Goal: Information Seeking & Learning: Learn about a topic

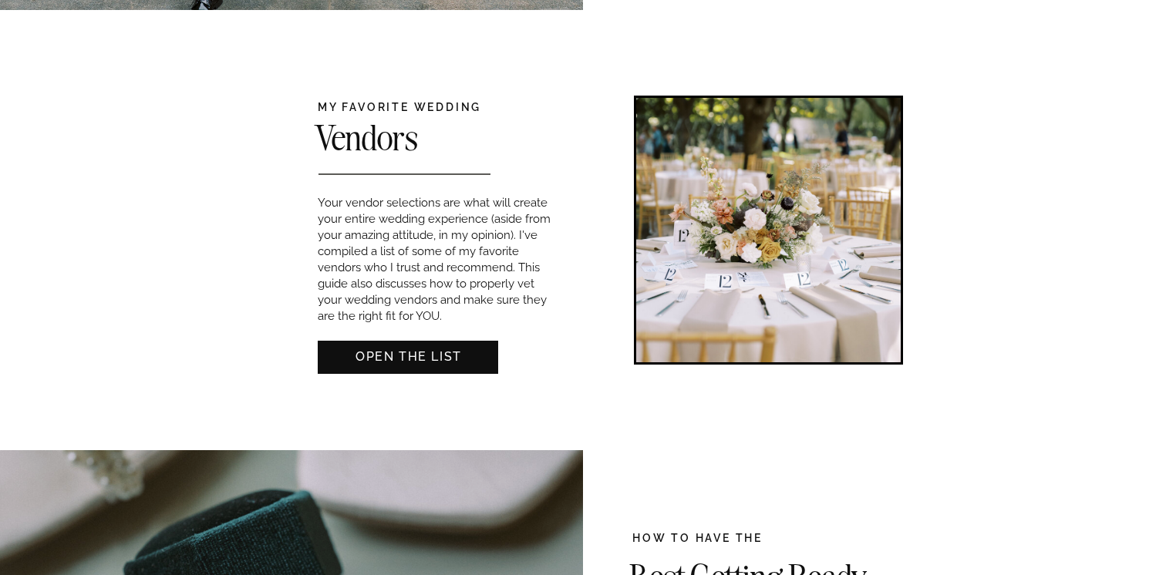
scroll to position [951, 0]
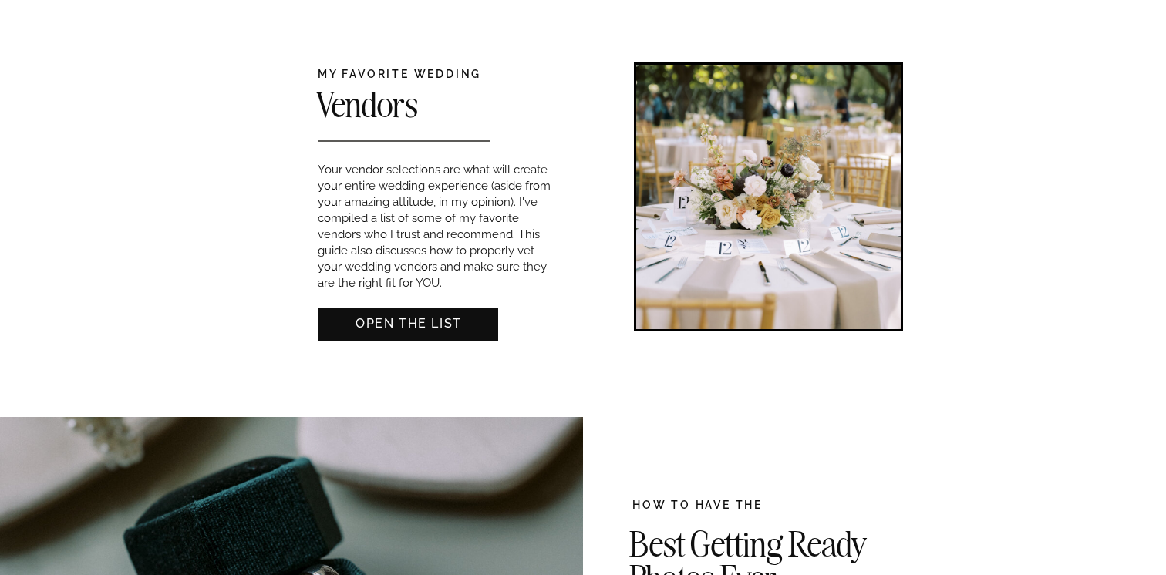
click at [428, 329] on nav "OPEN THE LIST" at bounding box center [408, 323] width 180 height 16
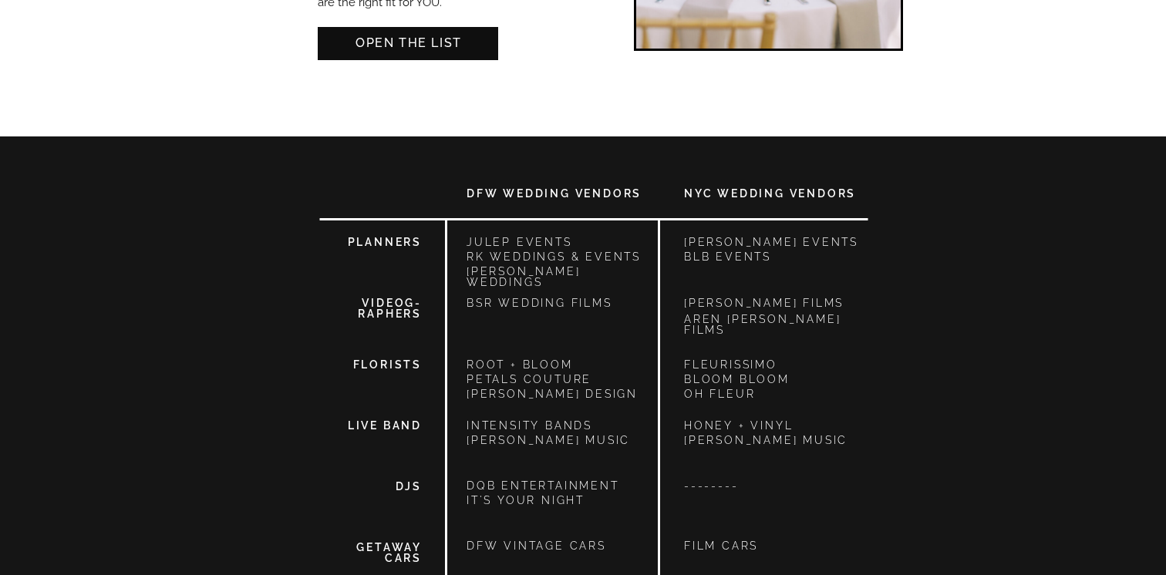
scroll to position [1048, 0]
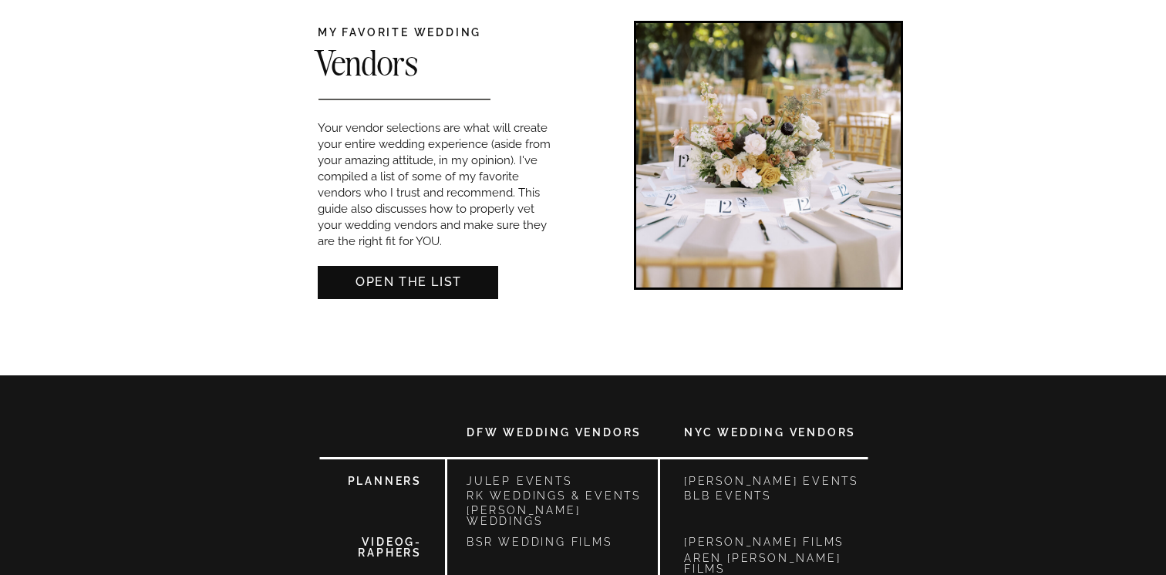
scroll to position [858, 0]
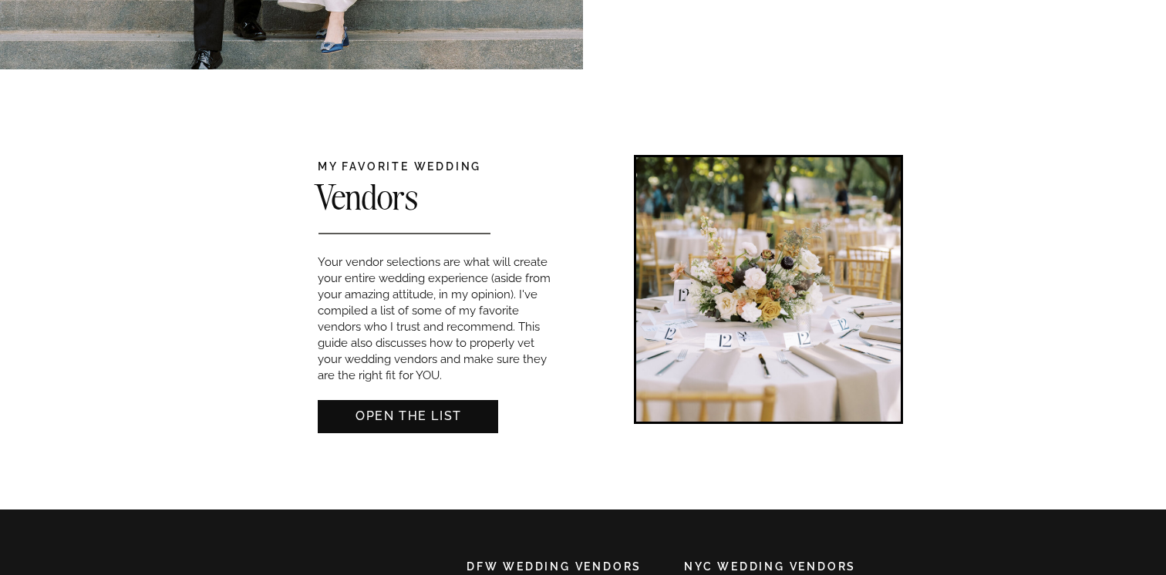
click at [434, 263] on p "Your vendor selections are what will create your entire wedding experience (asi…" at bounding box center [435, 313] width 234 height 118
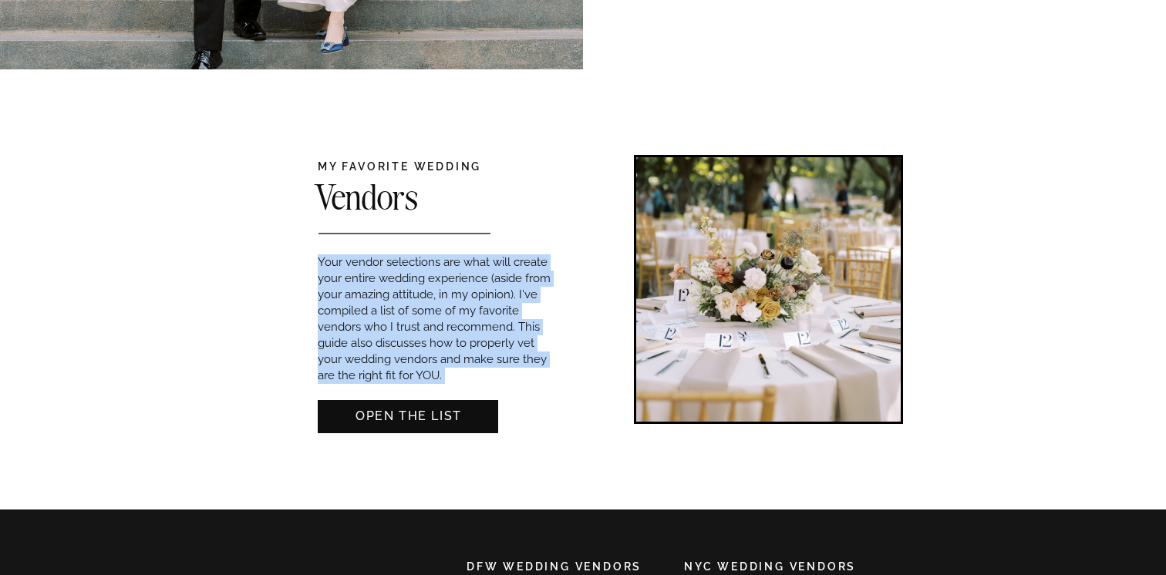
click at [434, 263] on p "Your vendor selections are what will create your entire wedding experience (asi…" at bounding box center [435, 313] width 234 height 118
click at [487, 331] on p "Your vendor selections are what will create your entire wedding experience (asi…" at bounding box center [435, 313] width 234 height 118
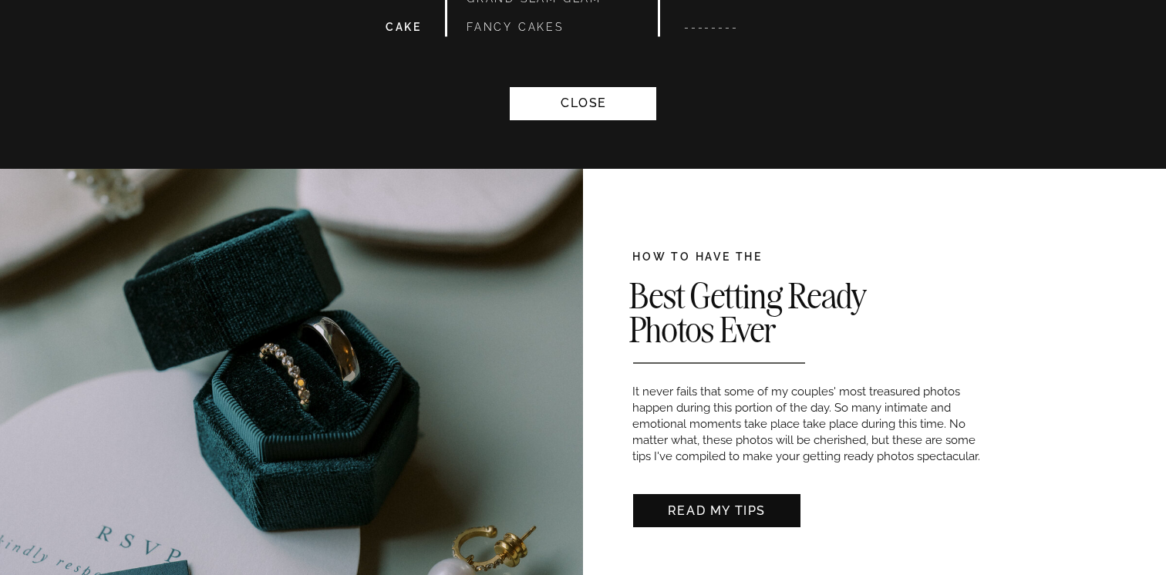
scroll to position [2004, 0]
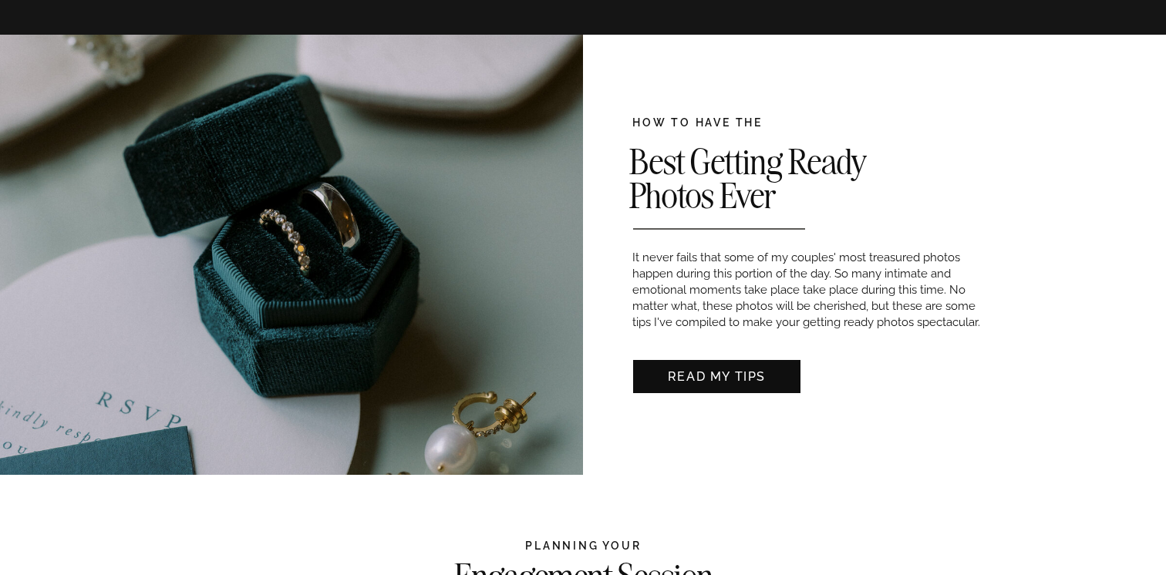
click at [690, 376] on nav "READ MY TIPS" at bounding box center [716, 376] width 141 height 16
click at [981, 262] on p "It never fails that some of my couples' most treasured photos happen during thi…" at bounding box center [807, 292] width 351 height 85
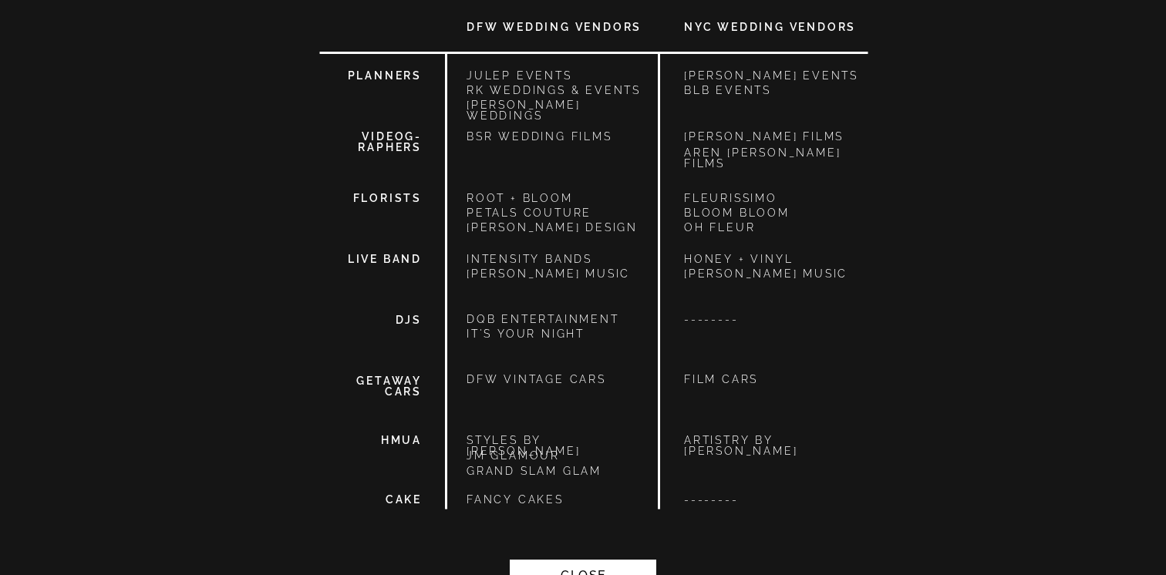
scroll to position [1338, 0]
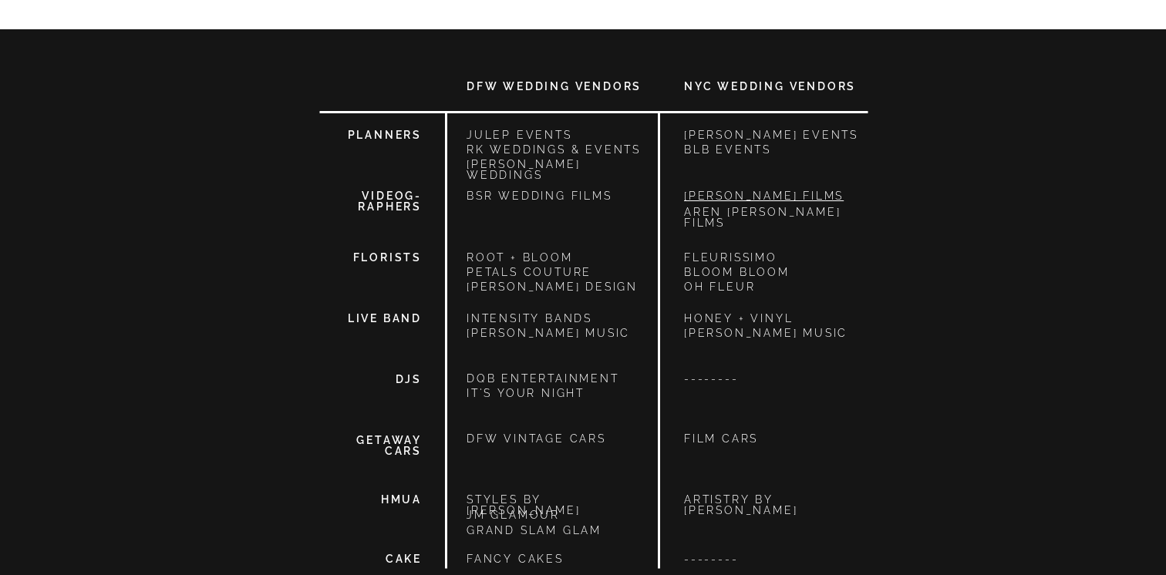
click at [722, 195] on p "JOSE BOTELLA FILMS" at bounding box center [775, 197] width 183 height 15
click at [739, 197] on p "JOSE BOTELLA FILMS" at bounding box center [775, 197] width 183 height 15
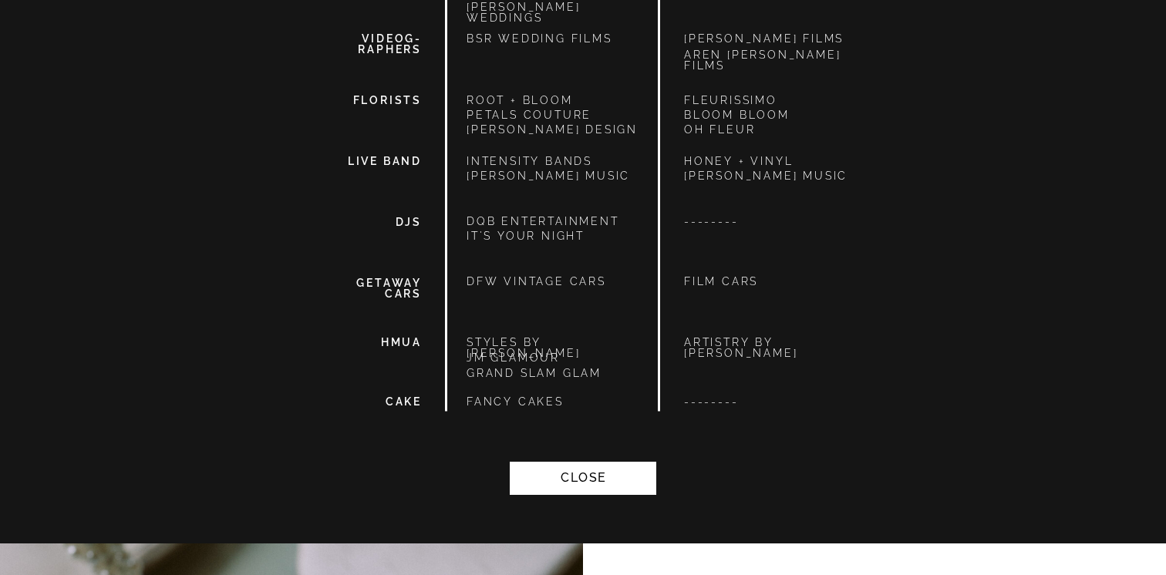
scroll to position [1512, 0]
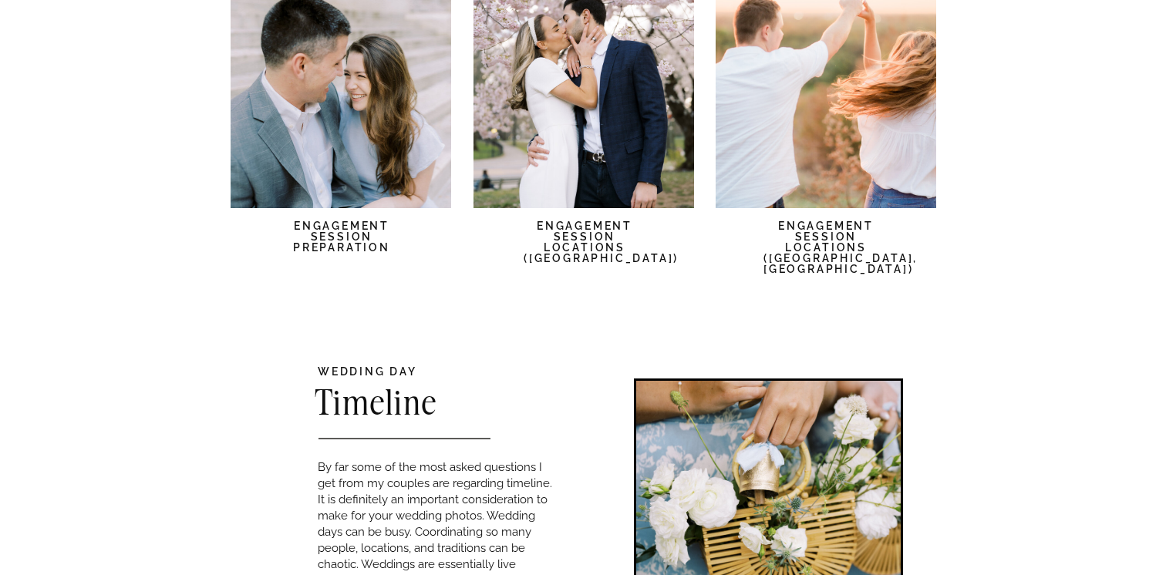
scroll to position [2697, 0]
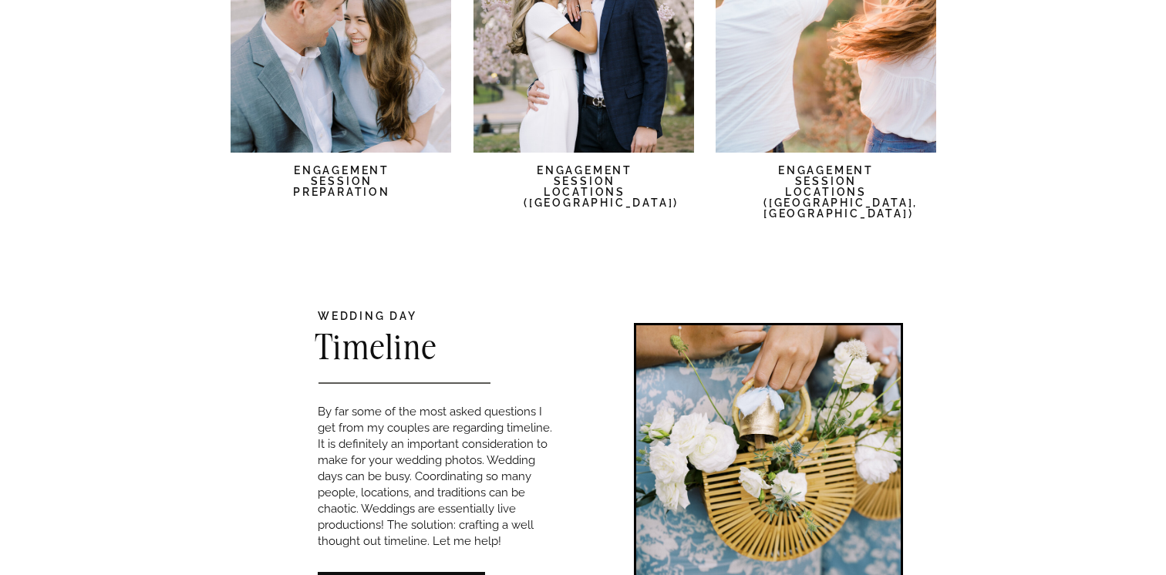
click at [560, 455] on div "CONTACT BLOG REVIEWS ABOUT ME Experience EDUCATION HOME Georgia Sheridan Photog…" at bounding box center [583, 72] width 1166 height 5538
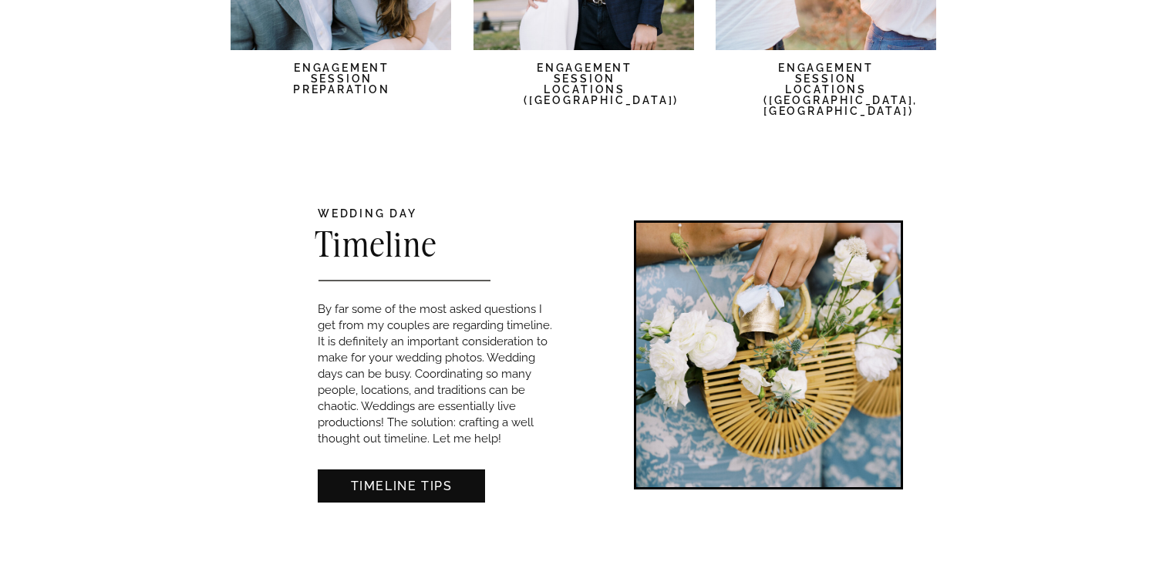
scroll to position [2822, 0]
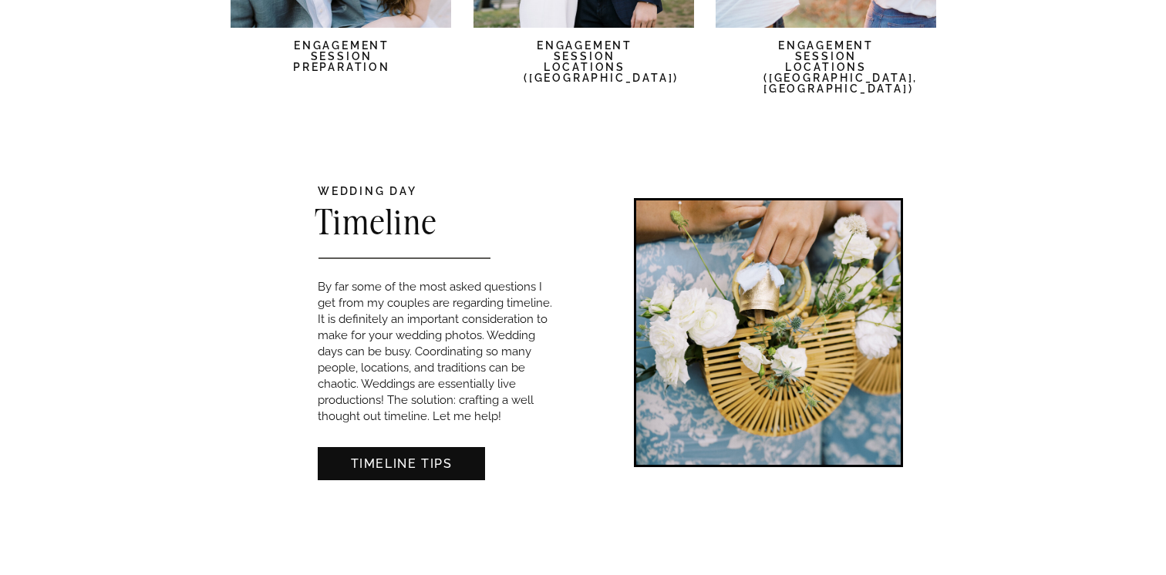
click at [435, 463] on nav "TIMELINE TIPS" at bounding box center [401, 463] width 141 height 16
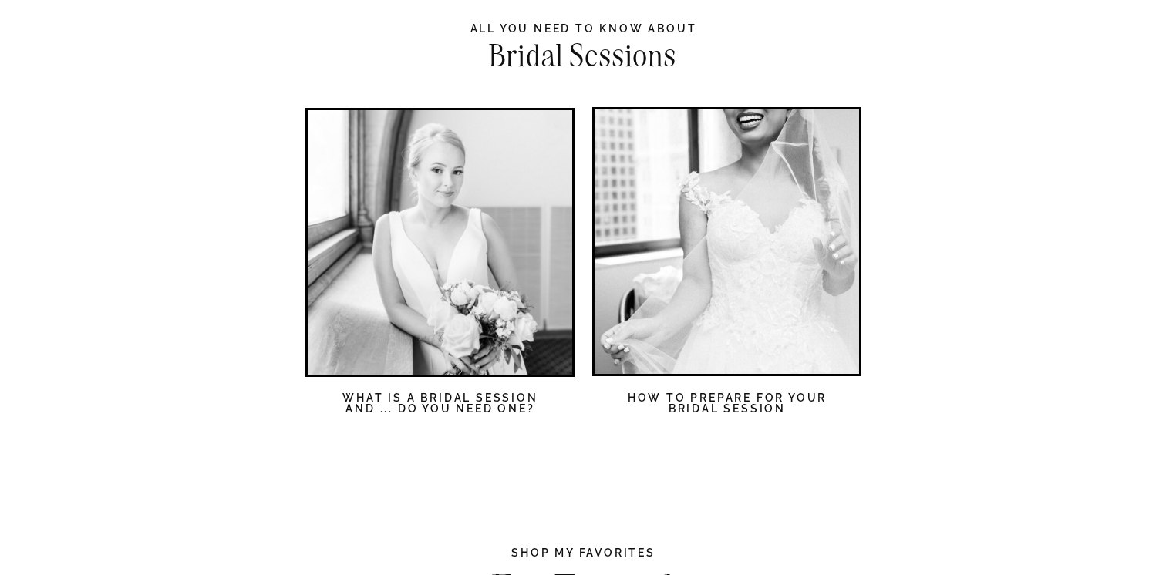
scroll to position [3481, 0]
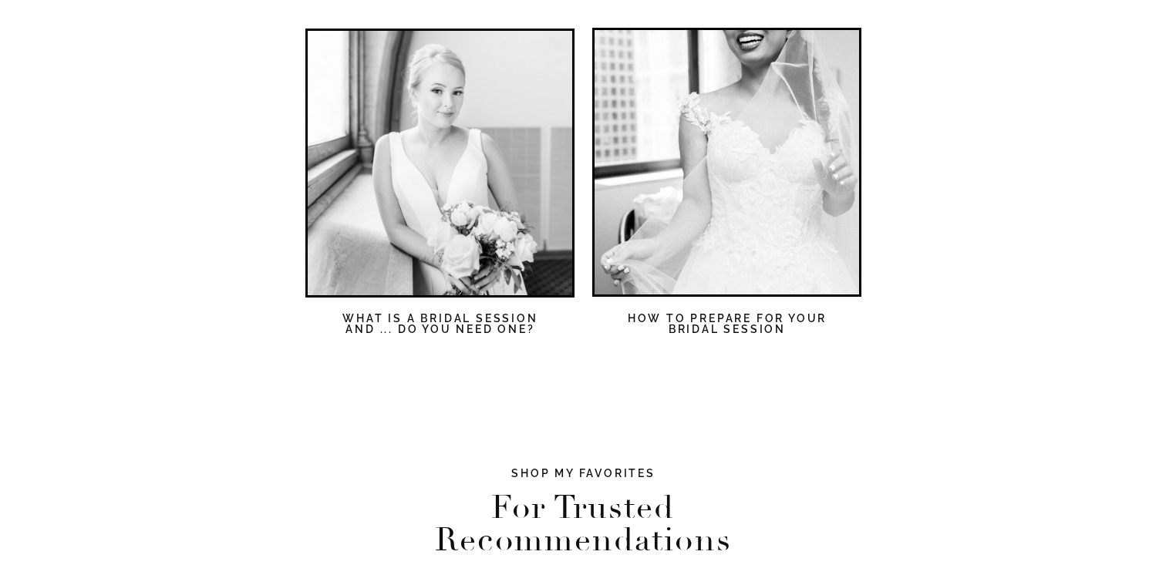
click at [432, 324] on nav "WHAT IS A BRIDAL SESSION AND ... DO YOU NEED ONE?" at bounding box center [440, 335] width 220 height 44
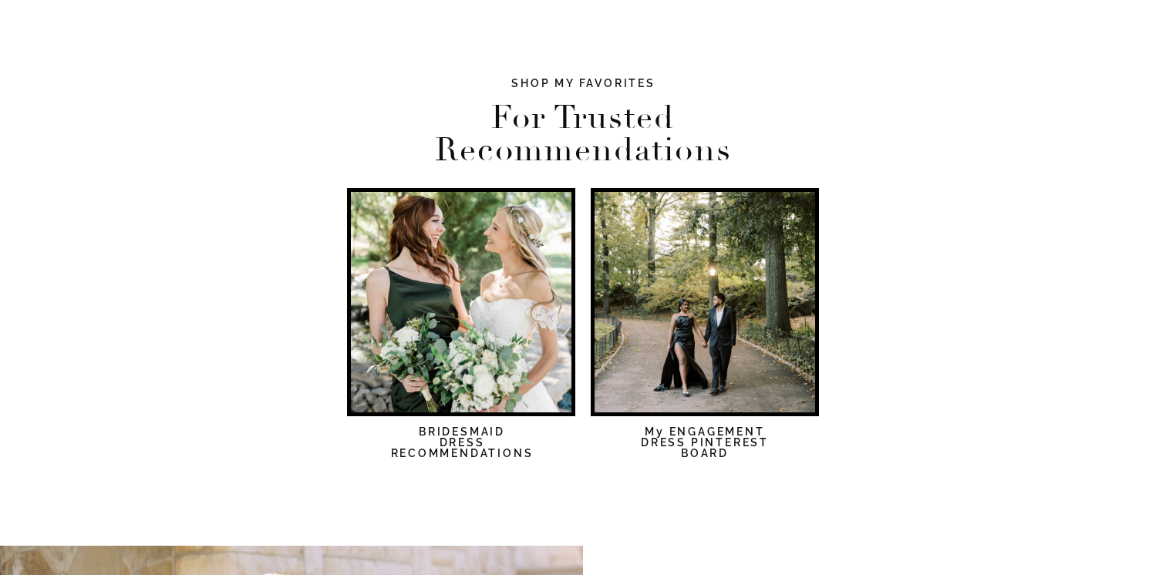
scroll to position [3933, 0]
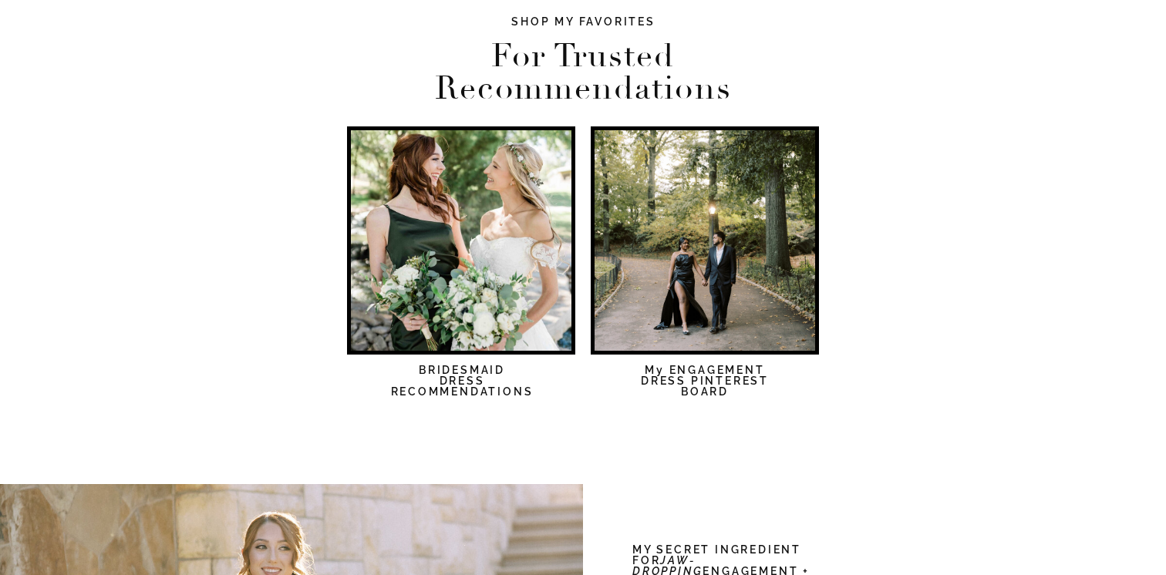
click at [469, 382] on nav "BRIDESMAID DRESS RECOMMENDATIONS" at bounding box center [462, 387] width 220 height 44
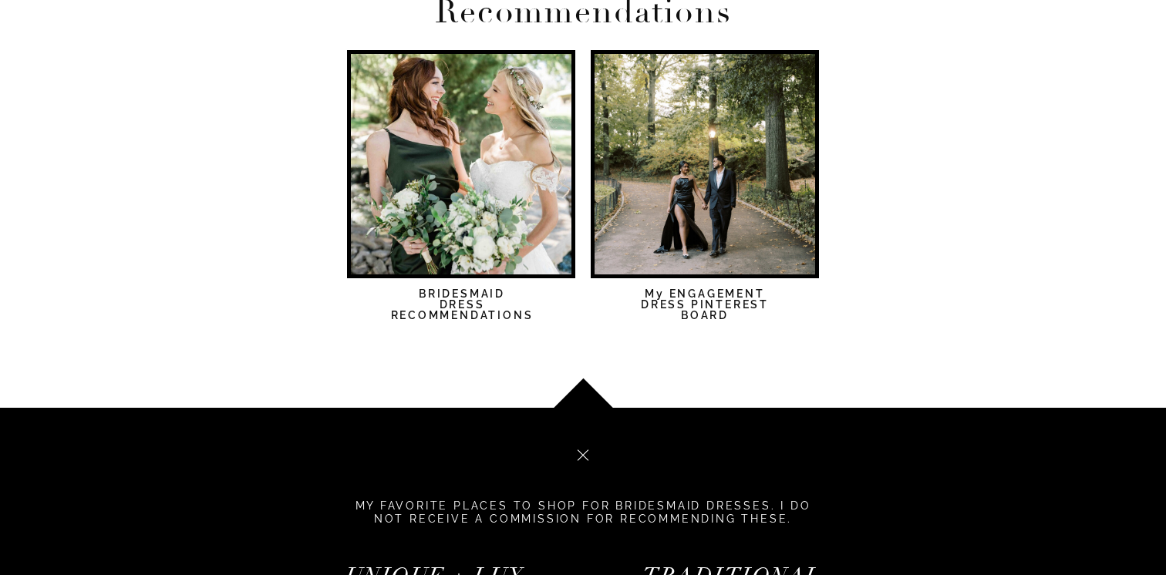
scroll to position [4005, 0]
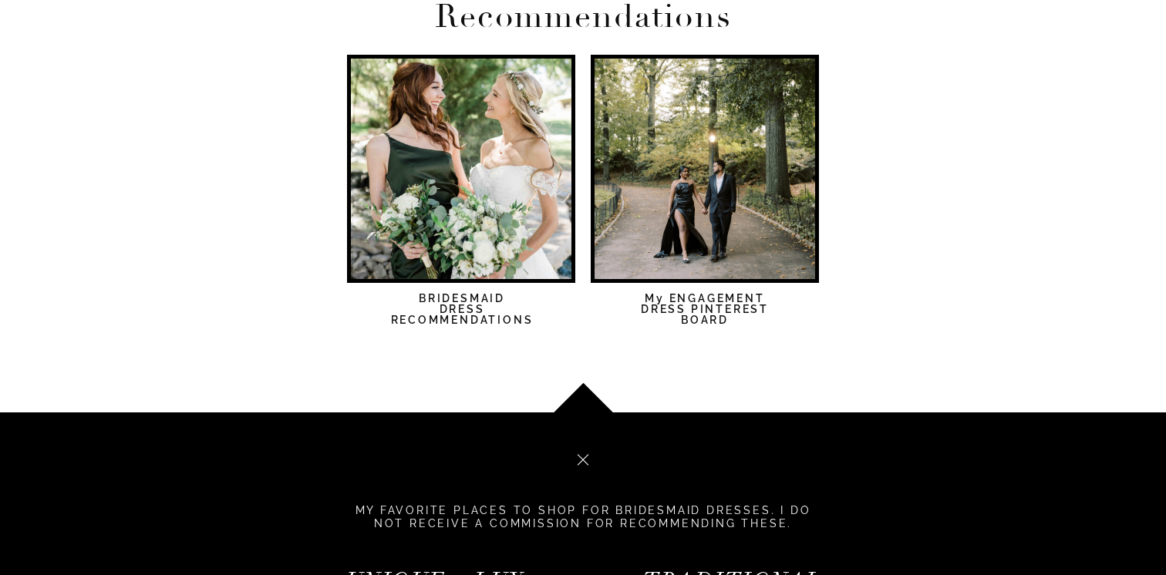
click at [739, 305] on nav "My ENGAGEMENT DRESS PINTEREST BOARD" at bounding box center [704, 315] width 220 height 44
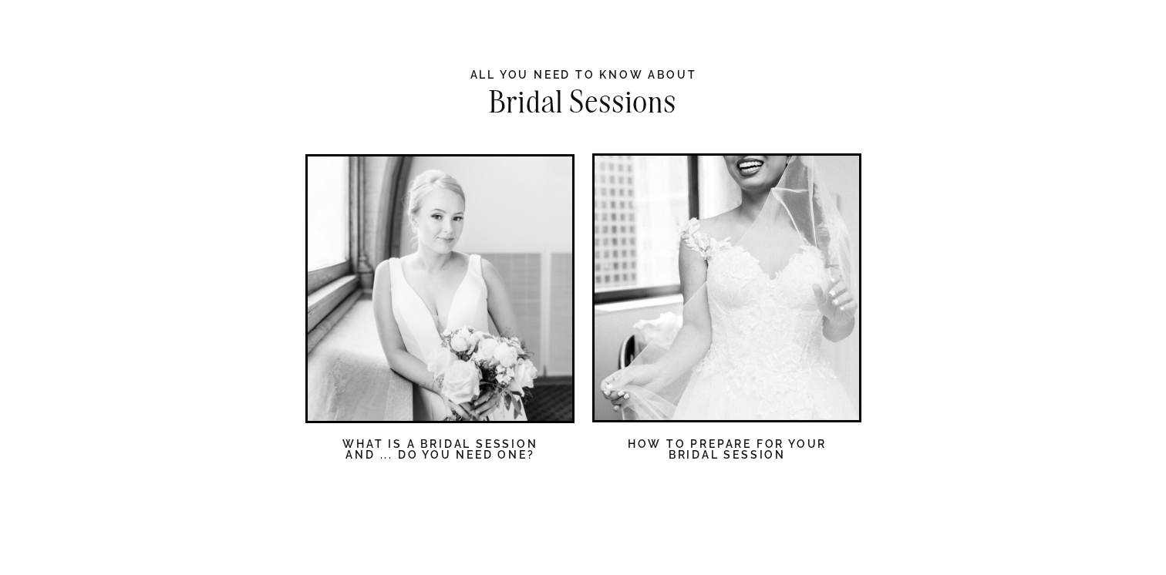
scroll to position [3350, 0]
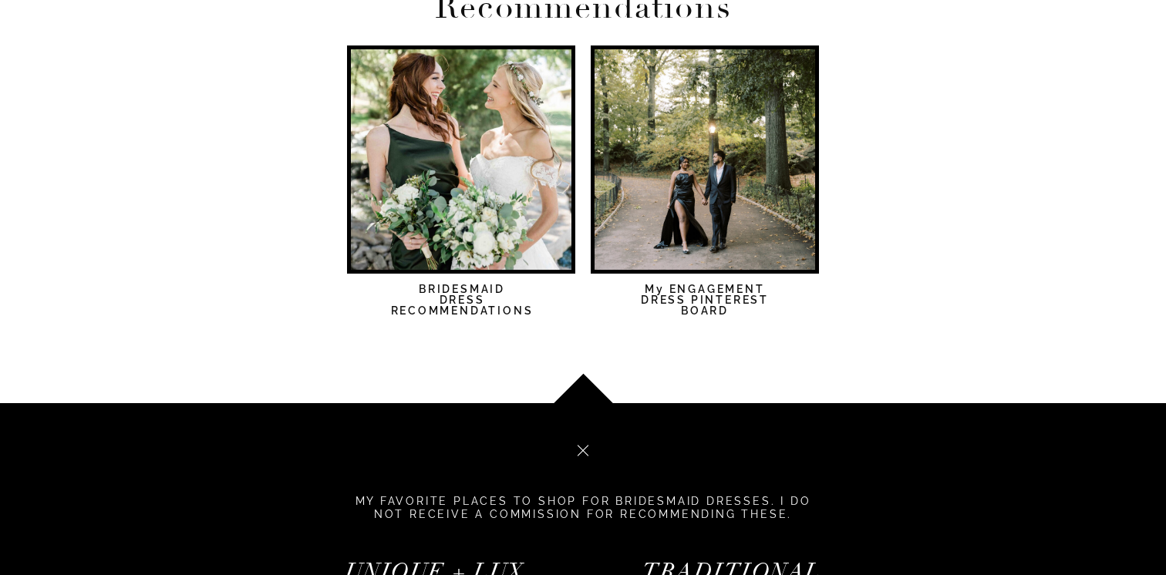
scroll to position [4190, 0]
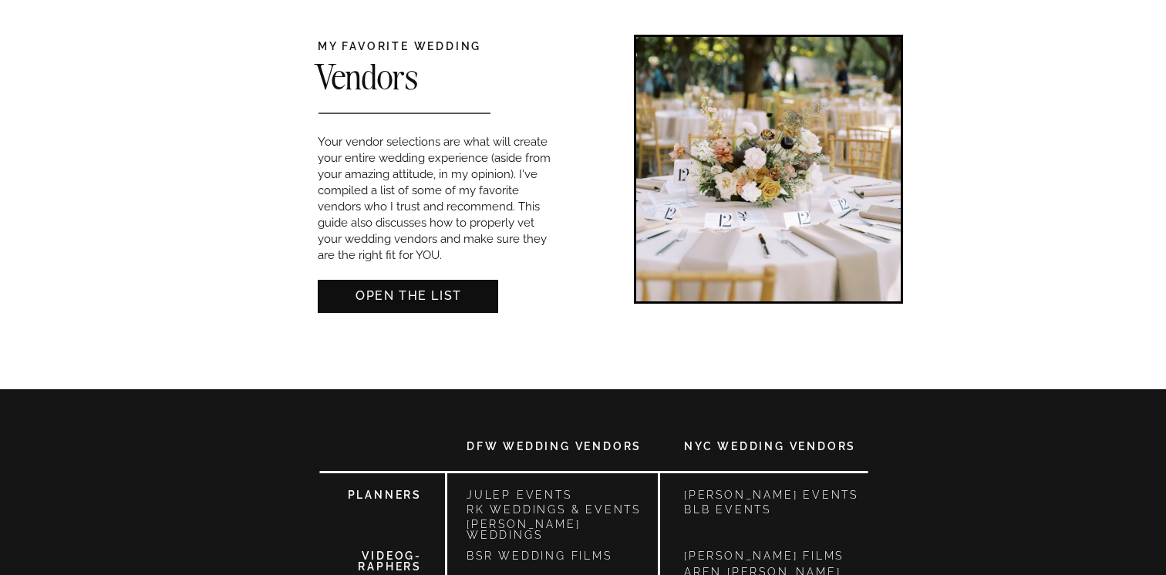
scroll to position [1010, 0]
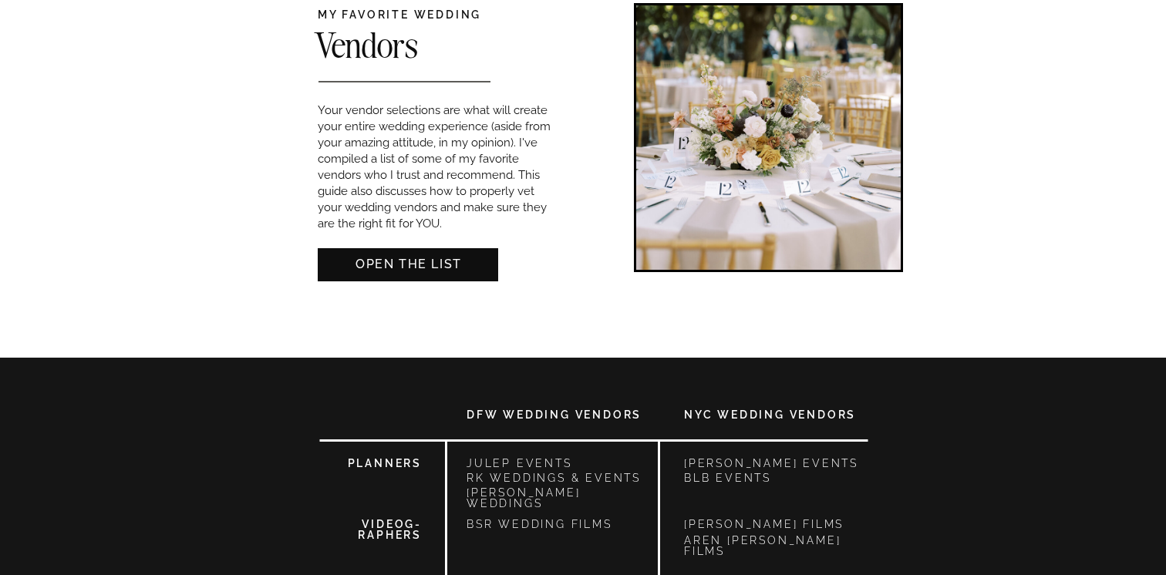
click at [406, 272] on div at bounding box center [408, 264] width 180 height 33
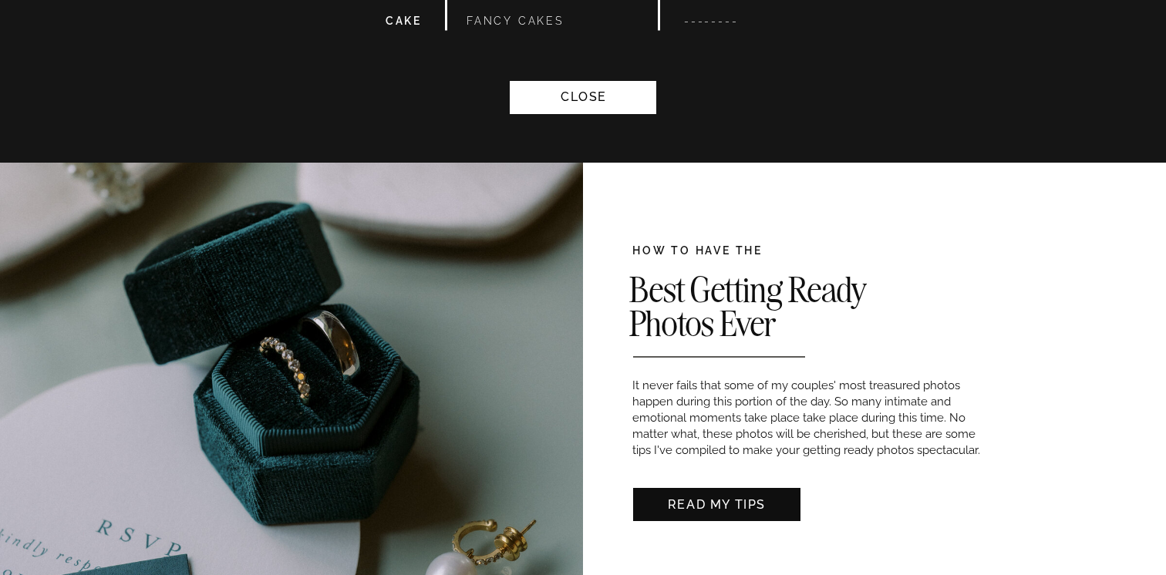
scroll to position [1858, 0]
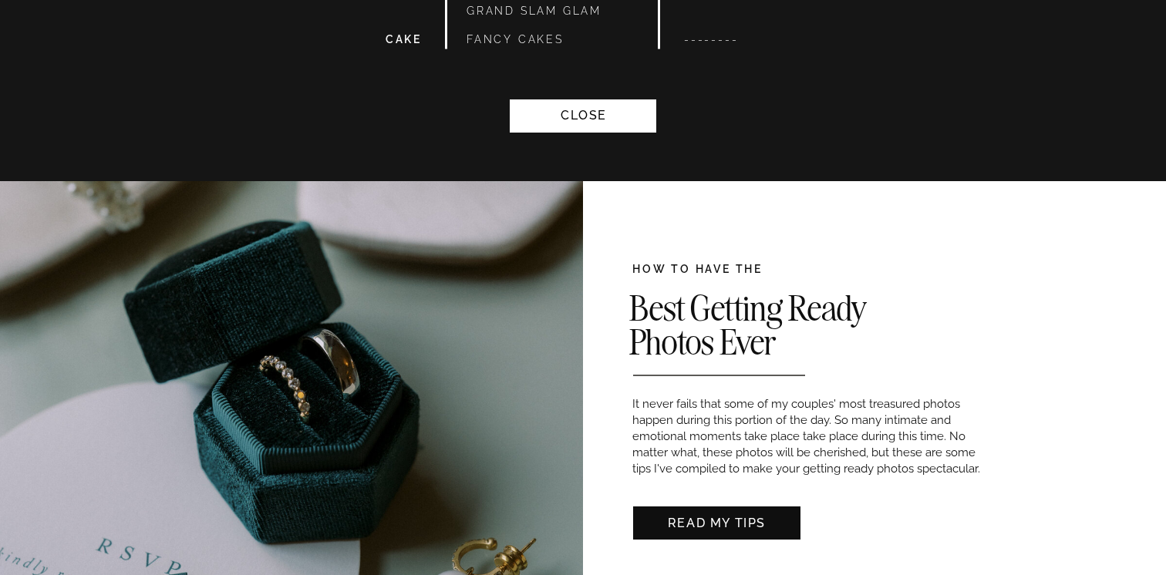
click at [577, 114] on nav "CLOSE" at bounding box center [583, 114] width 180 height 16
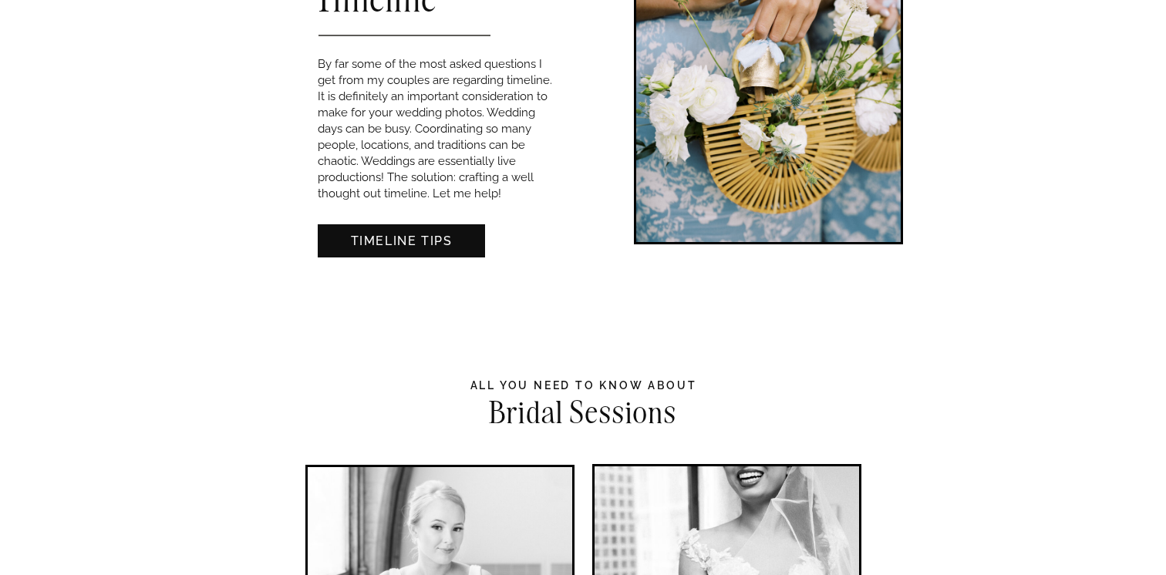
scroll to position [2408, 0]
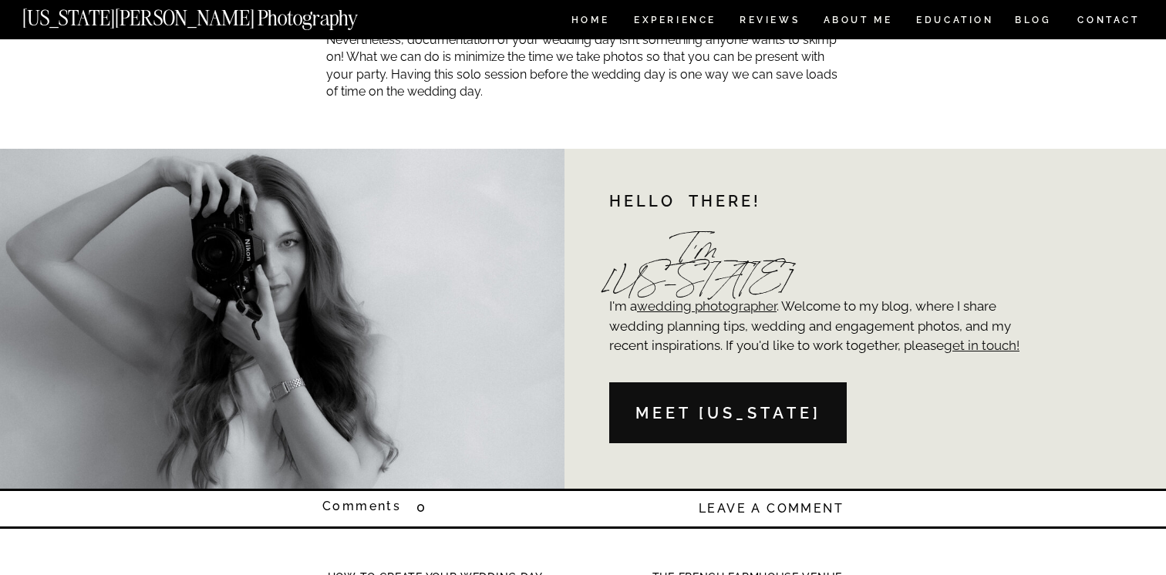
scroll to position [3990, 0]
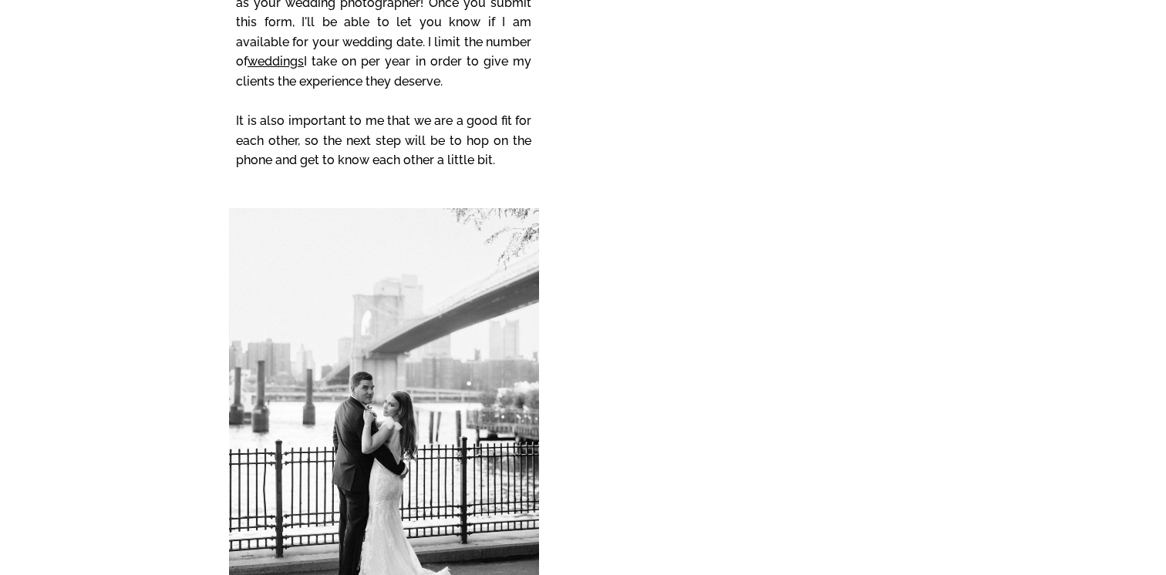
scroll to position [6638, 0]
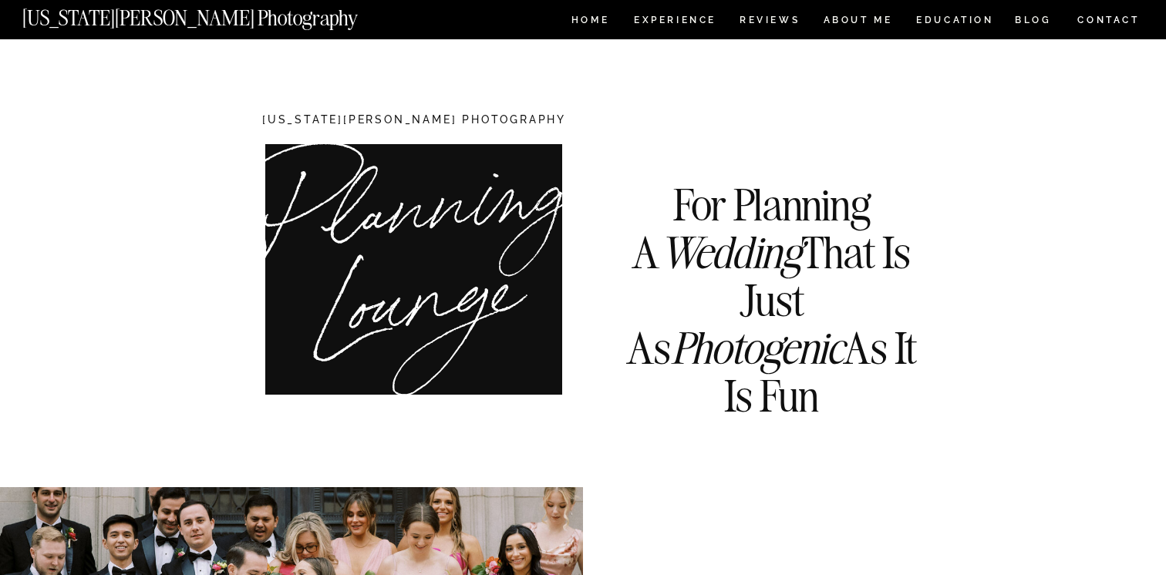
click at [212, 21] on nav "[US_STATE][PERSON_NAME] Photography" at bounding box center [215, 14] width 387 height 13
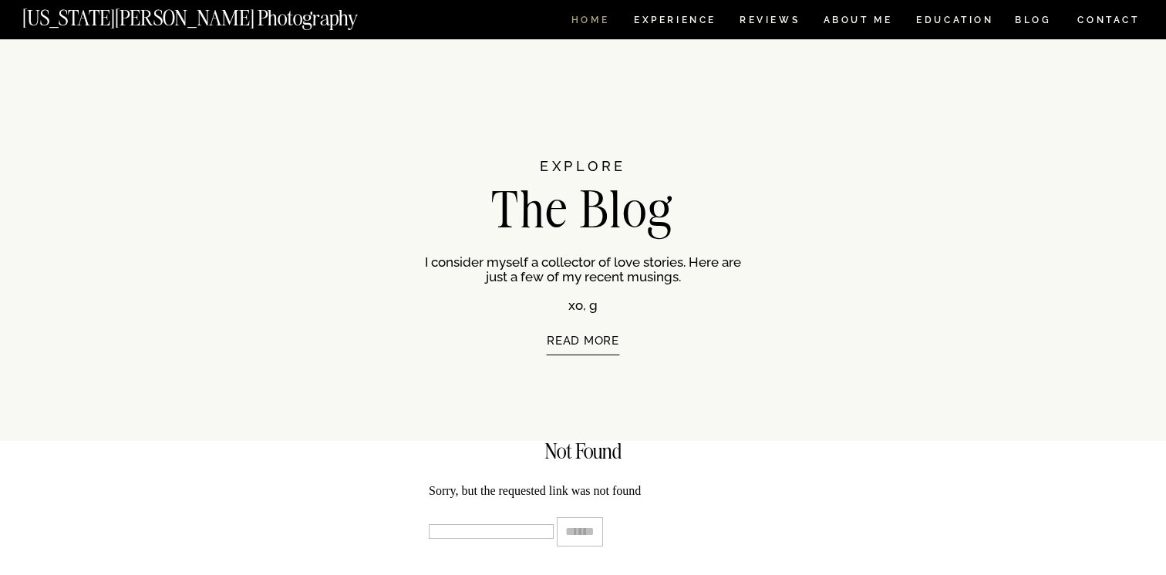
click at [607, 18] on nav "HOME" at bounding box center [590, 21] width 44 height 13
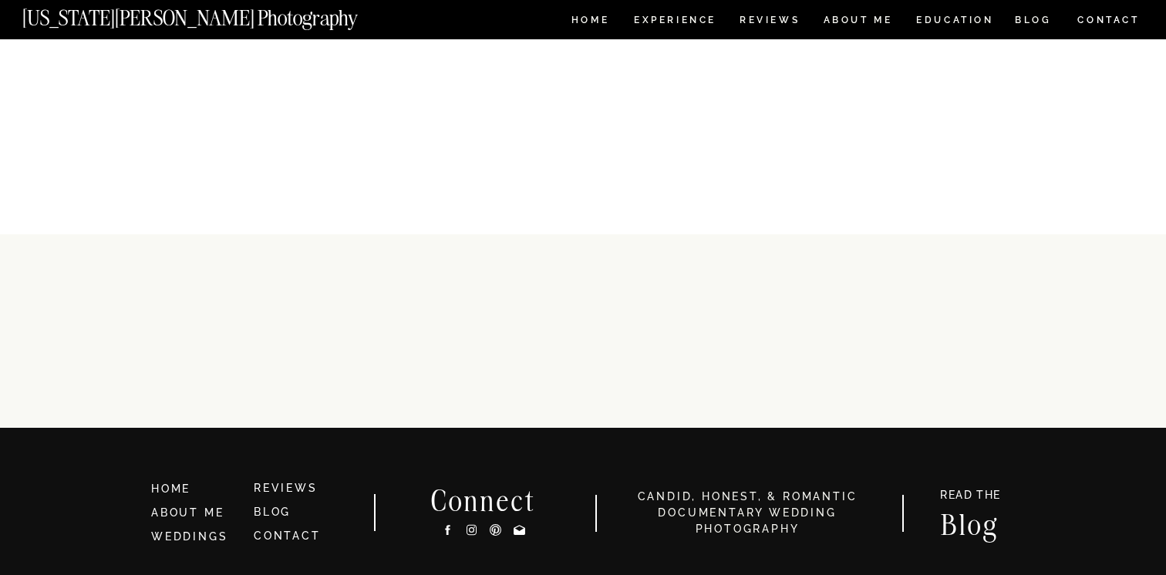
scroll to position [739, 0]
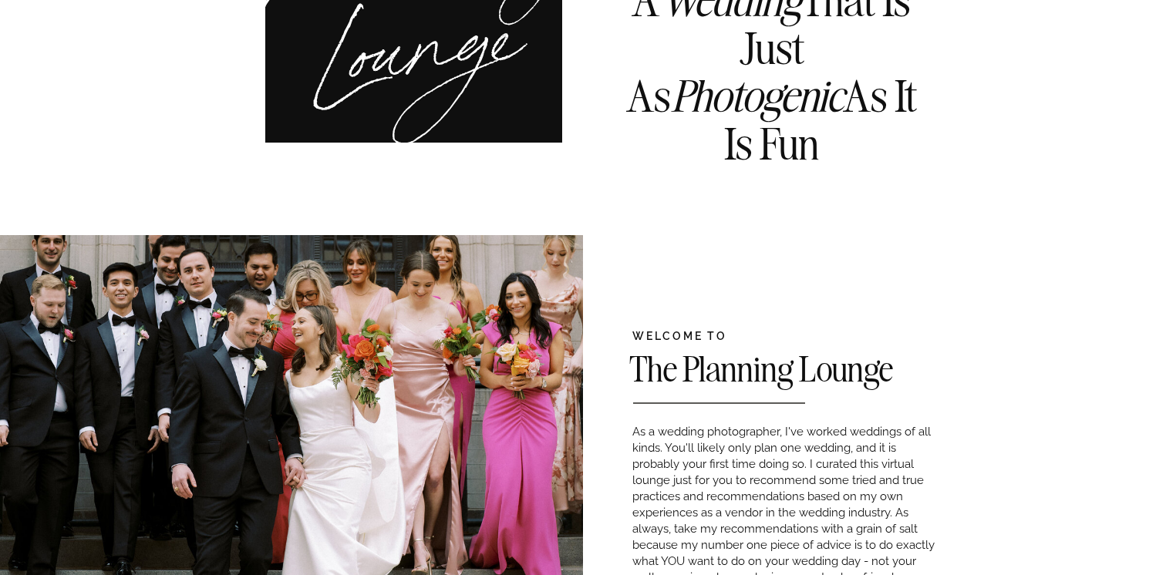
scroll to position [80, 0]
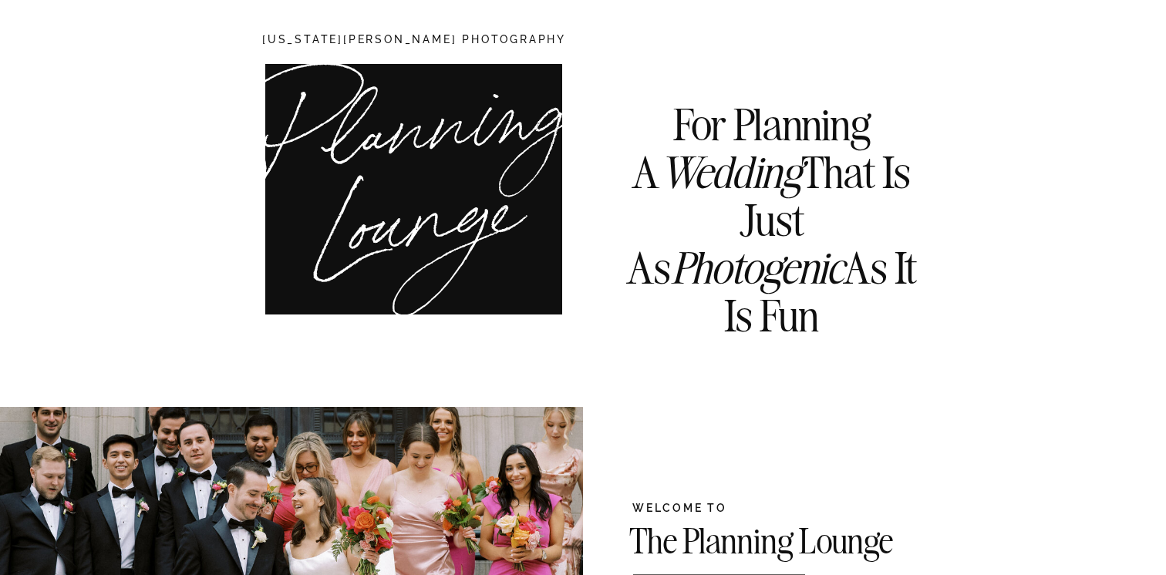
click at [843, 241] on icon "Photogenic" at bounding box center [757, 268] width 173 height 55
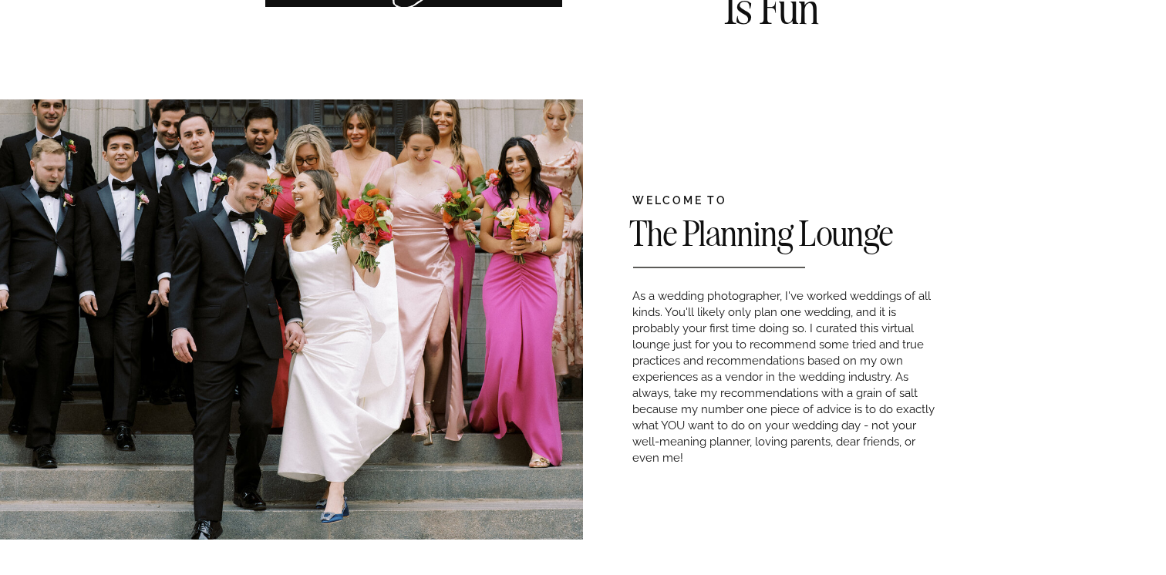
scroll to position [383, 0]
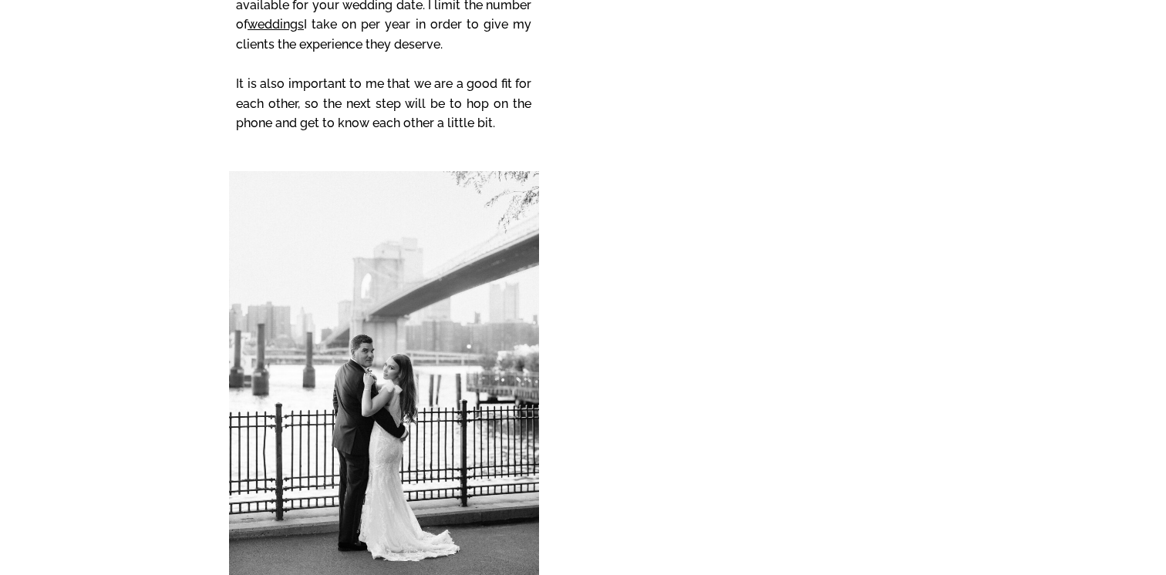
scroll to position [6814, 0]
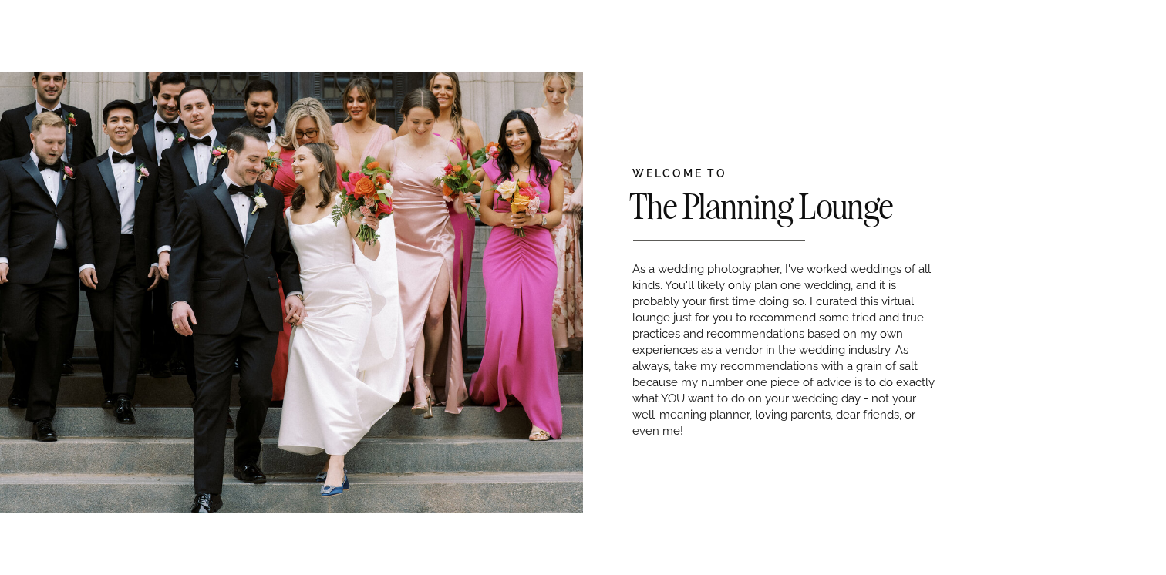
scroll to position [436, 0]
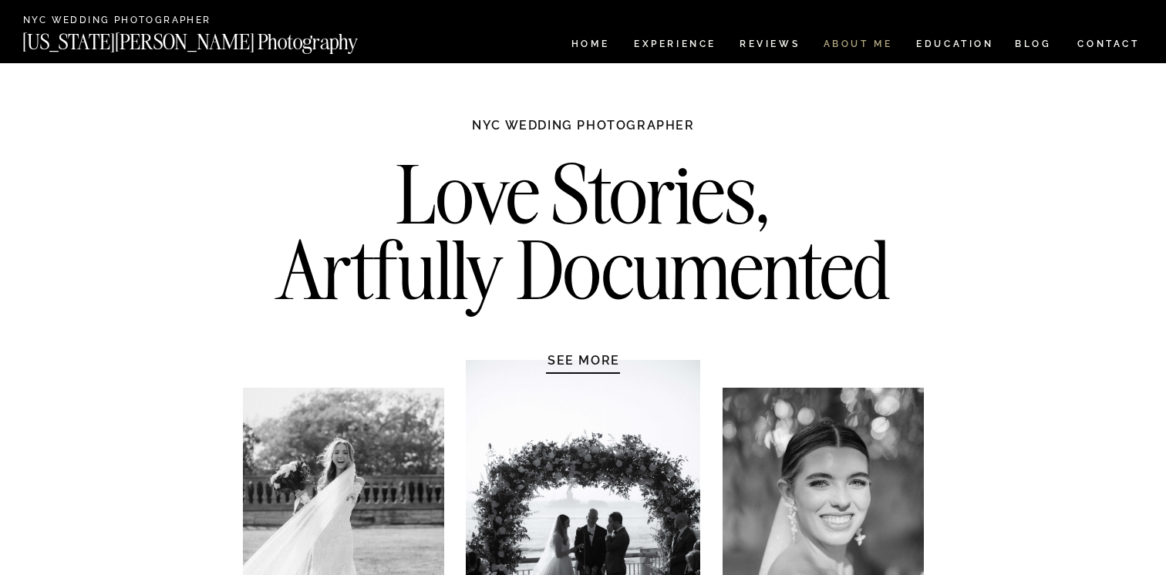
click at [853, 43] on nav "ABOUT ME" at bounding box center [858, 45] width 70 height 13
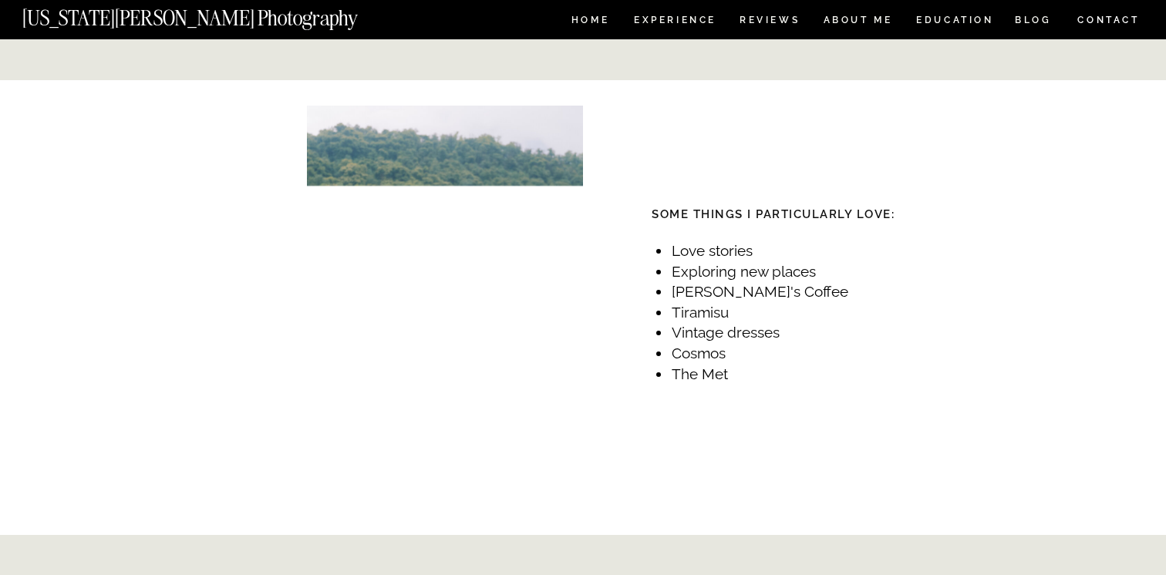
scroll to position [1782, 0]
